Goal: Task Accomplishment & Management: Use online tool/utility

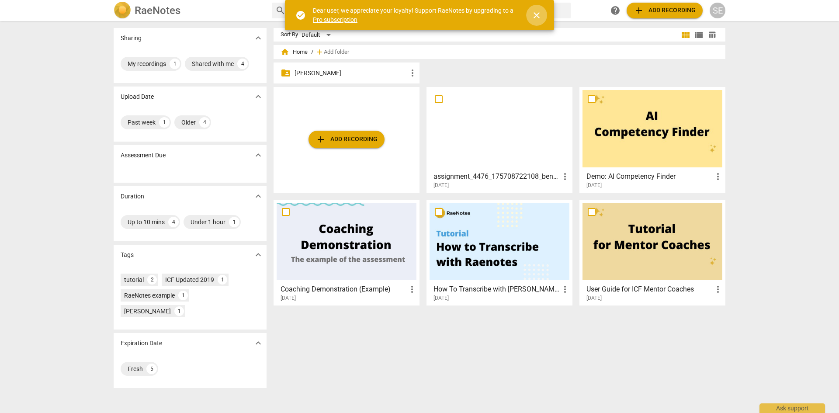
click at [537, 18] on span "close" at bounding box center [536, 15] width 10 height 10
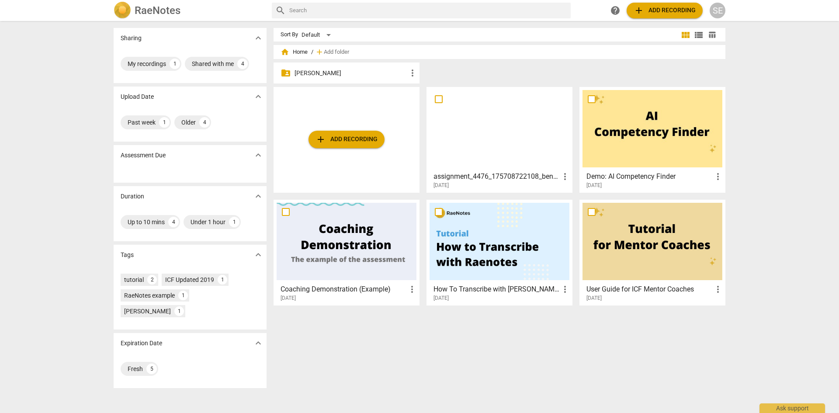
click at [720, 11] on div "SE" at bounding box center [718, 11] width 16 height 16
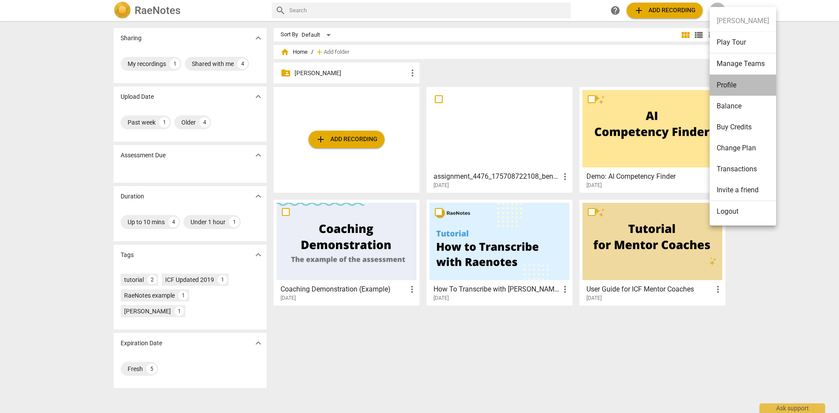
click at [736, 84] on li "Profile" at bounding box center [743, 85] width 66 height 21
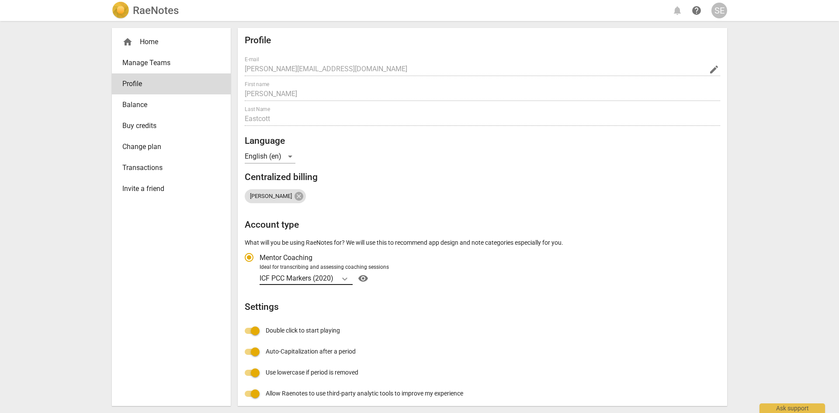
click at [347, 277] on icon "Account type" at bounding box center [344, 278] width 9 height 9
click at [0, 0] on input "Ideal for transcribing and assessing coaching sessions ICF PCC Markers (2020) v…" at bounding box center [0, 0] width 0 height 0
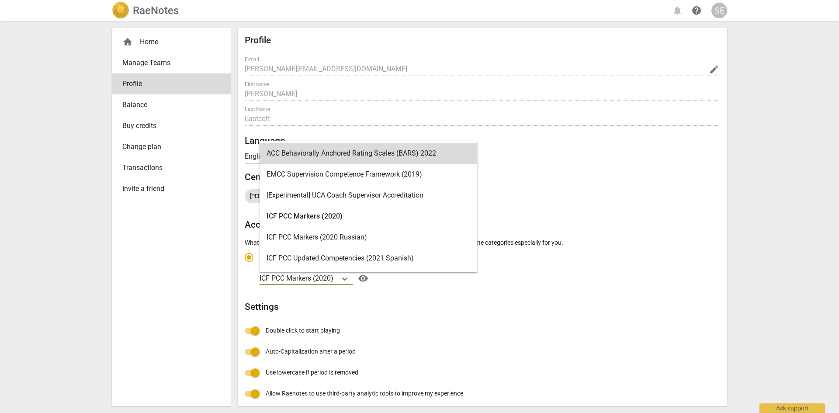
click at [361, 150] on div "ACC Behaviorally Anchored Rating Scales (BARS) 2022" at bounding box center [369, 153] width 218 height 21
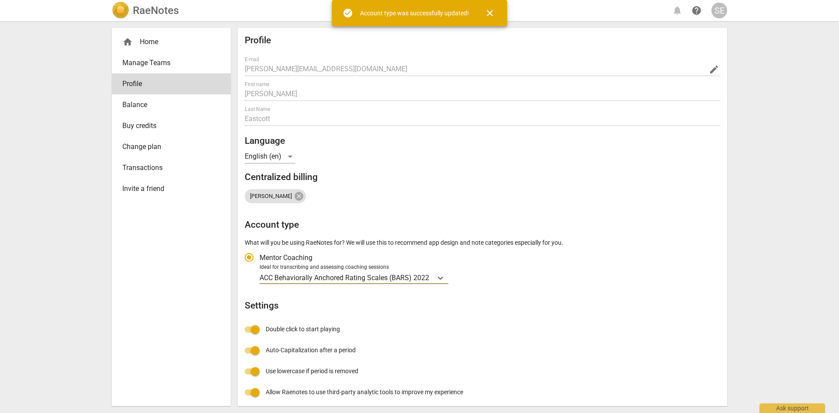
radio input "false"
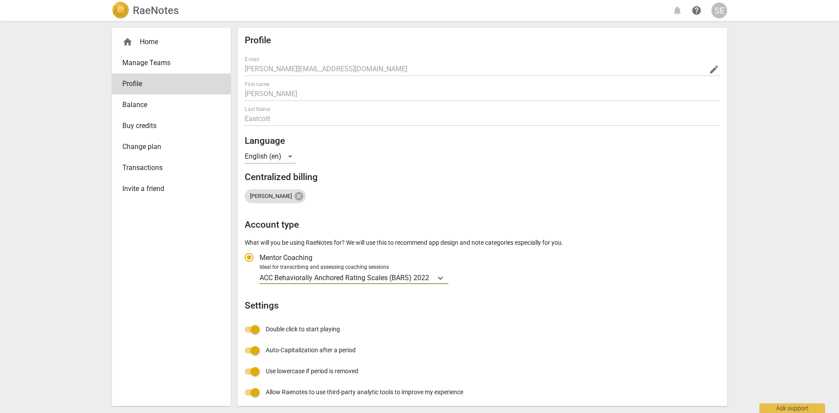
click at [138, 42] on div "home Home" at bounding box center [167, 42] width 91 height 10
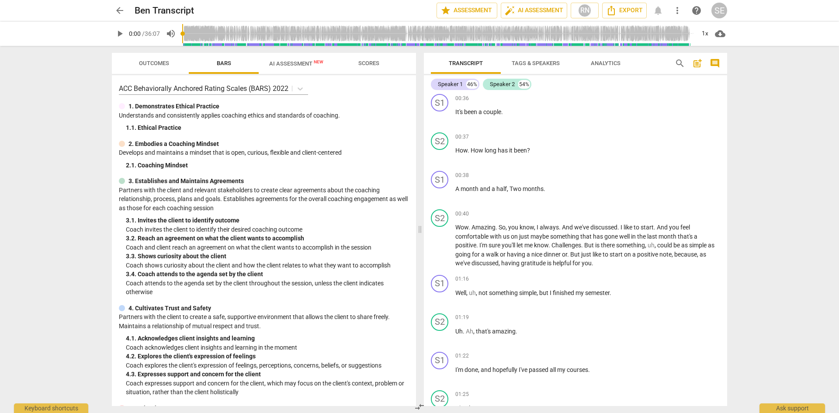
click at [369, 63] on span "Scores" at bounding box center [368, 63] width 21 height 7
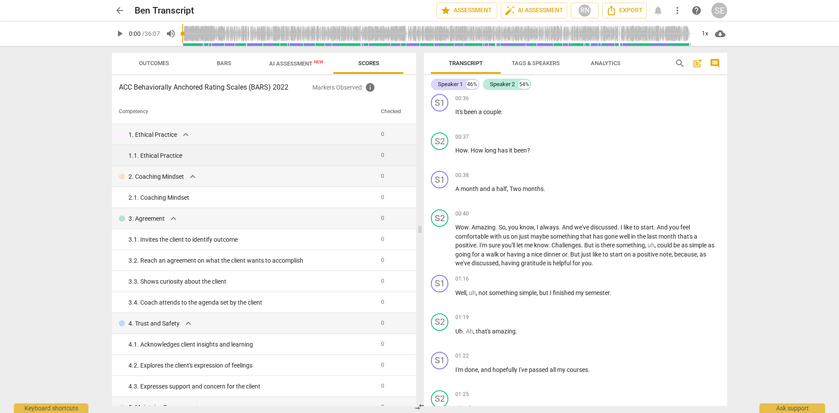
click at [216, 154] on div "1. 1. Ethical Practice" at bounding box center [251, 155] width 246 height 9
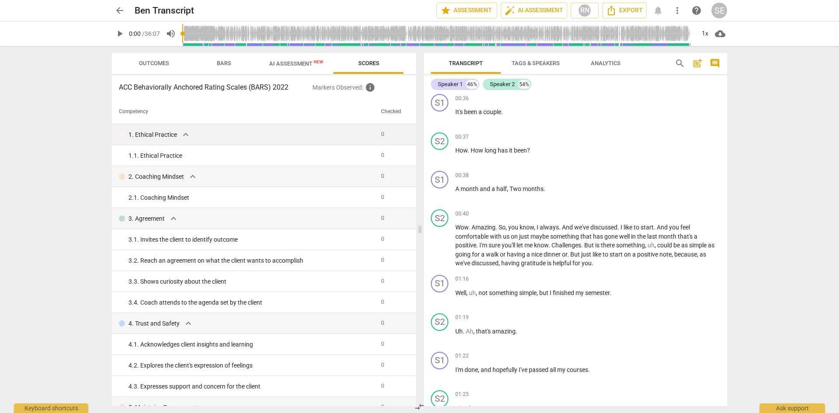
click at [244, 132] on div "1. Ethical Practice expand_more" at bounding box center [246, 134] width 255 height 10
click at [184, 133] on span "expand_more" at bounding box center [185, 134] width 10 height 10
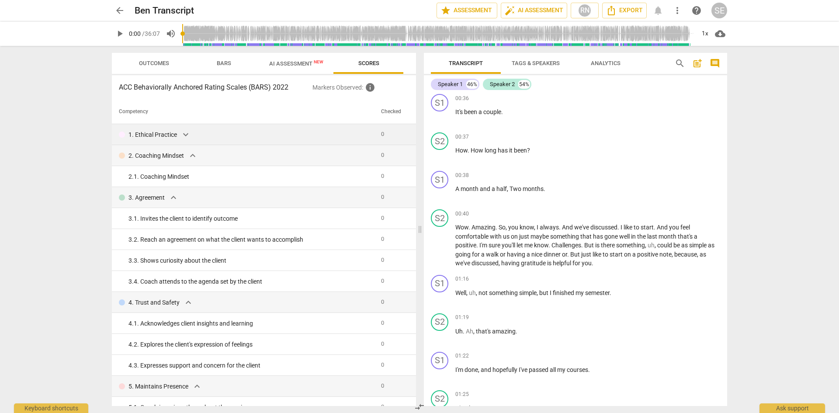
click at [184, 133] on span "expand_more" at bounding box center [185, 134] width 10 height 10
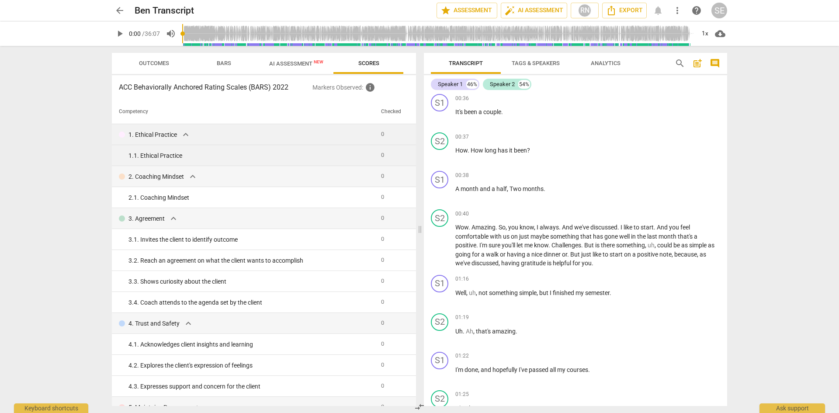
click at [378, 155] on td "0" at bounding box center [393, 155] width 31 height 21
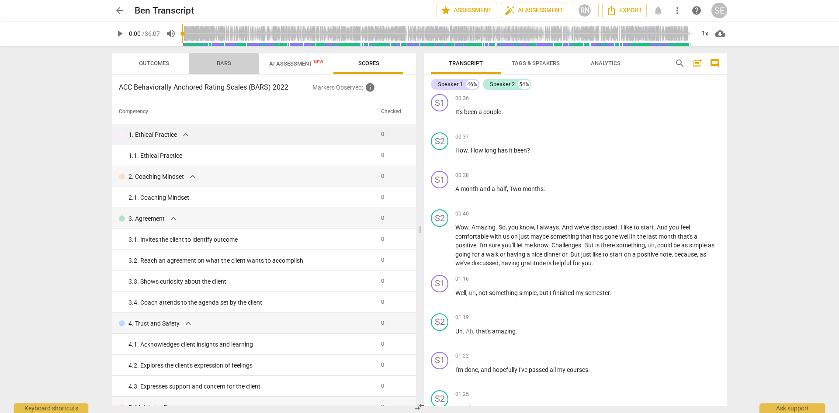
click at [222, 61] on span "Bars" at bounding box center [224, 63] width 14 height 7
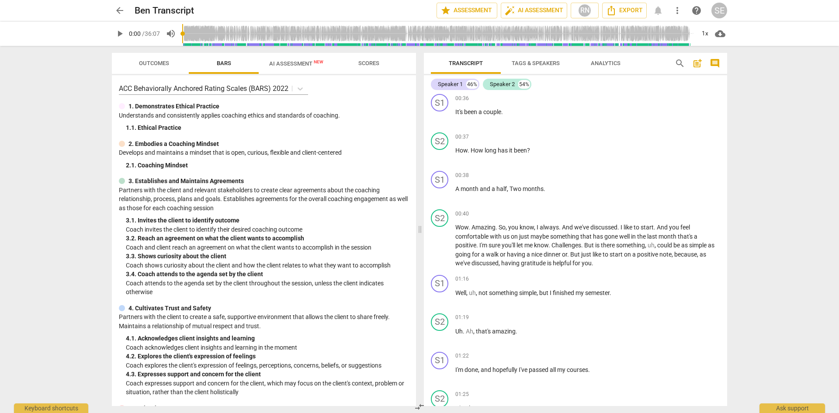
click at [154, 61] on span "Outcomes" at bounding box center [154, 63] width 30 height 7
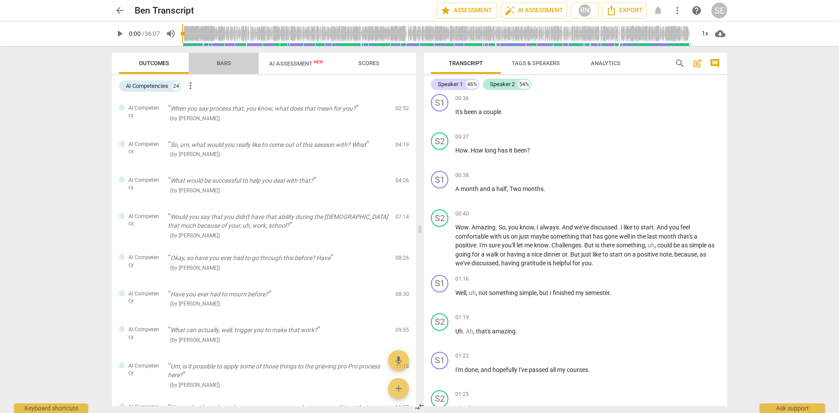
click at [230, 61] on span "Bars" at bounding box center [224, 63] width 14 height 7
